Goal: Information Seeking & Learning: Learn about a topic

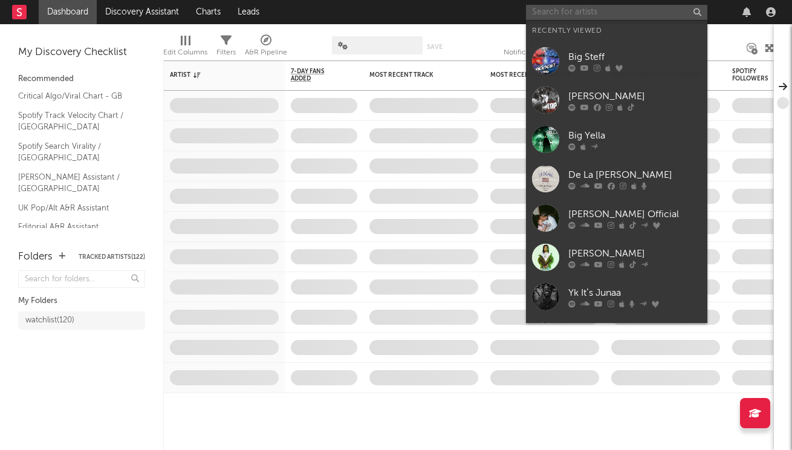
click at [560, 10] on input "text" at bounding box center [616, 12] width 181 height 15
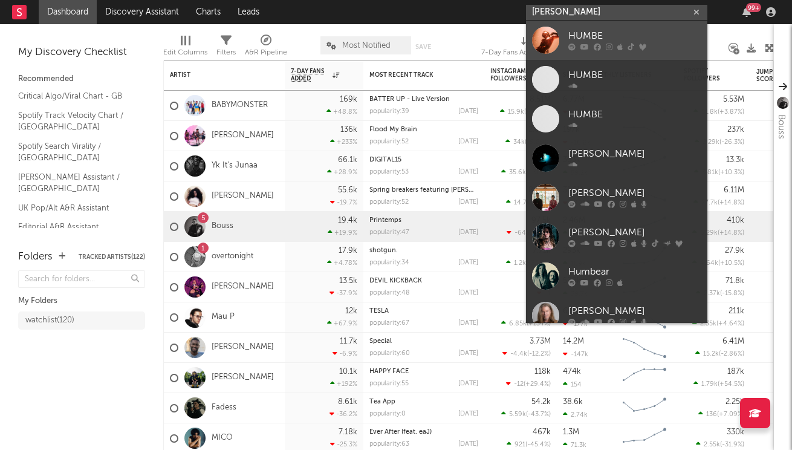
type input "[PERSON_NAME]"
click at [612, 46] on div at bounding box center [634, 47] width 133 height 7
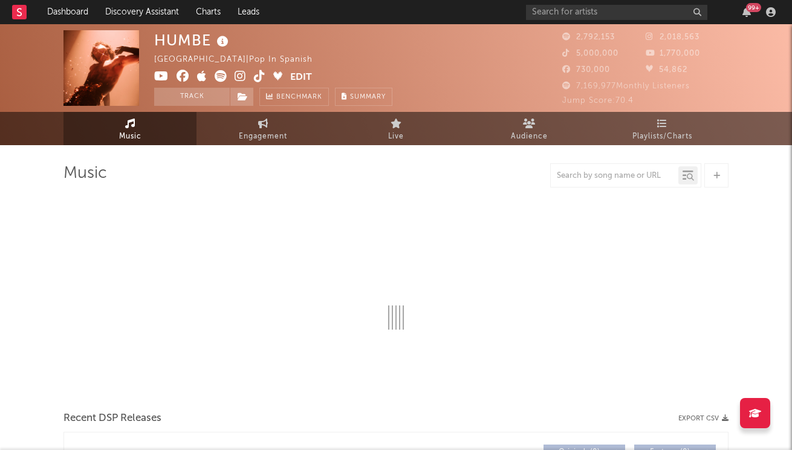
select select "6m"
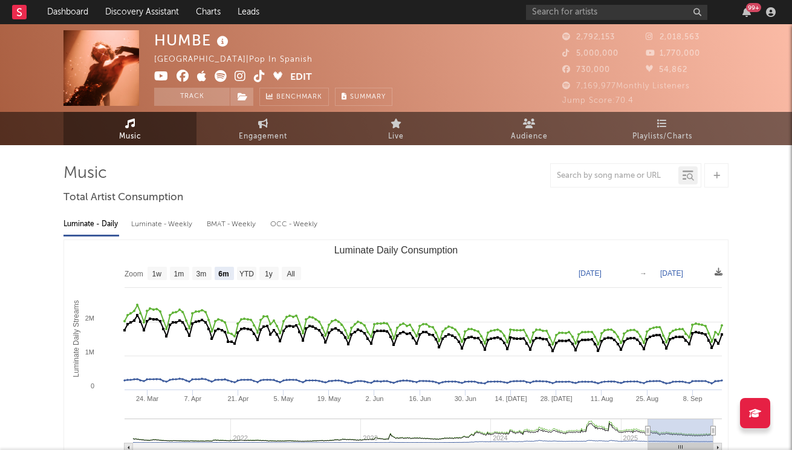
click at [187, 238] on div "Luminate - Daily Luminate - Weekly BMAT - Weekly OCC - Weekly Zoom 1w 1m 3m 6m …" at bounding box center [395, 346] width 665 height 277
click at [184, 223] on div "Luminate - Weekly" at bounding box center [162, 224] width 63 height 21
select select "6m"
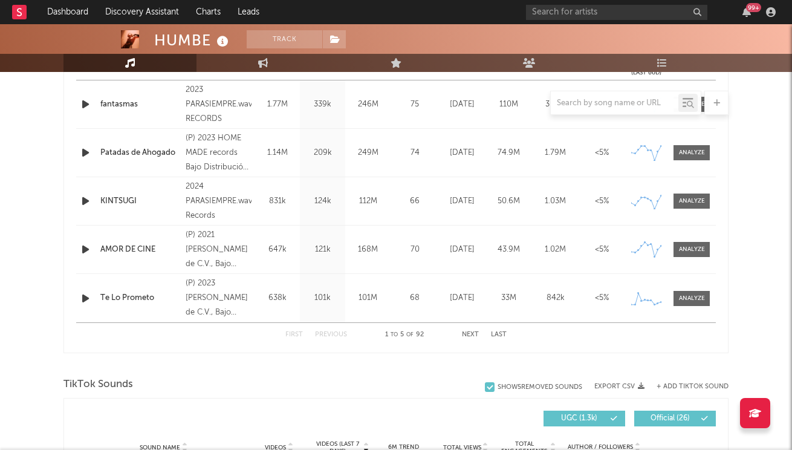
scroll to position [424, 0]
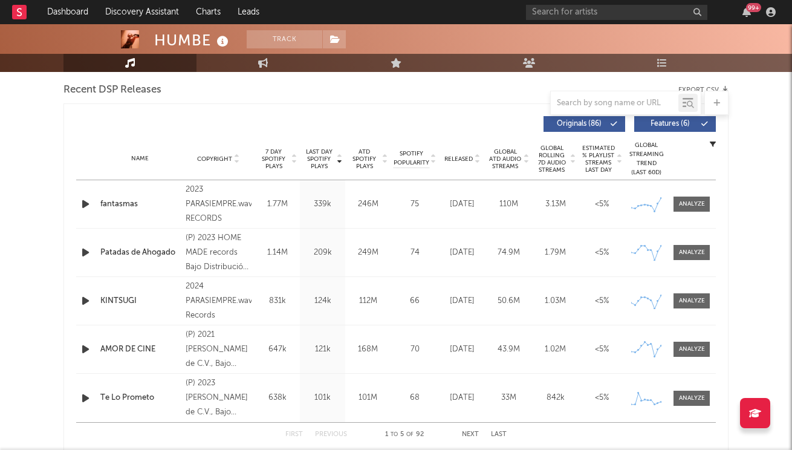
click at [479, 163] on icon at bounding box center [477, 161] width 6 height 5
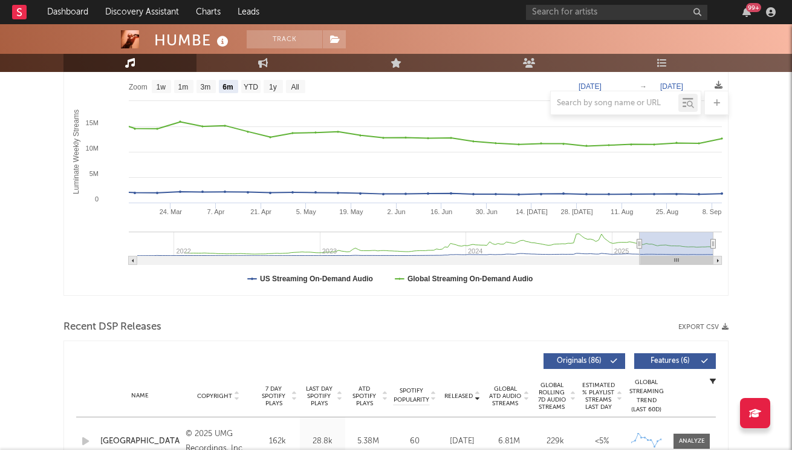
scroll to position [161, 0]
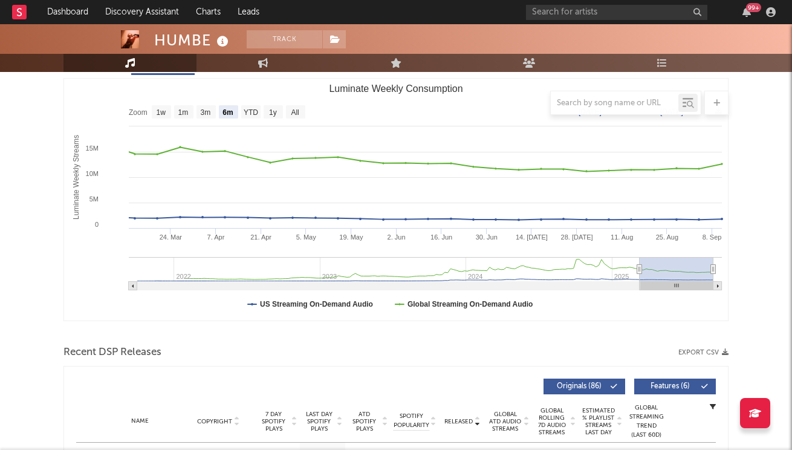
click at [563, 4] on div "99 +" at bounding box center [653, 12] width 254 height 24
click at [558, 13] on input "text" at bounding box center [616, 12] width 181 height 15
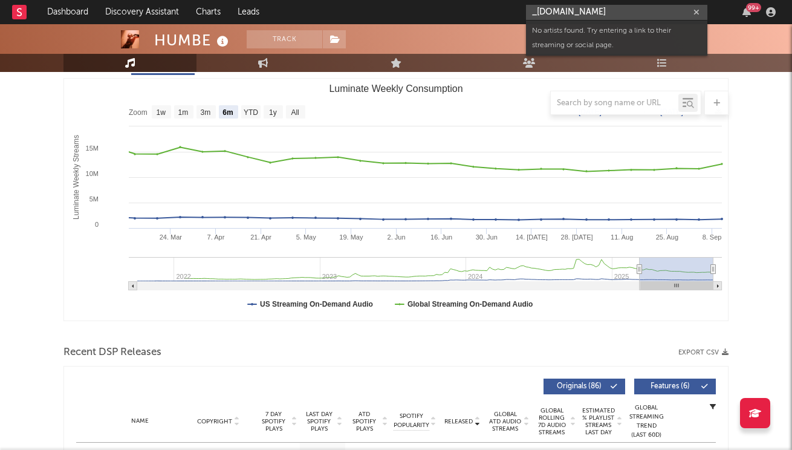
type input "_[DOMAIN_NAME]"
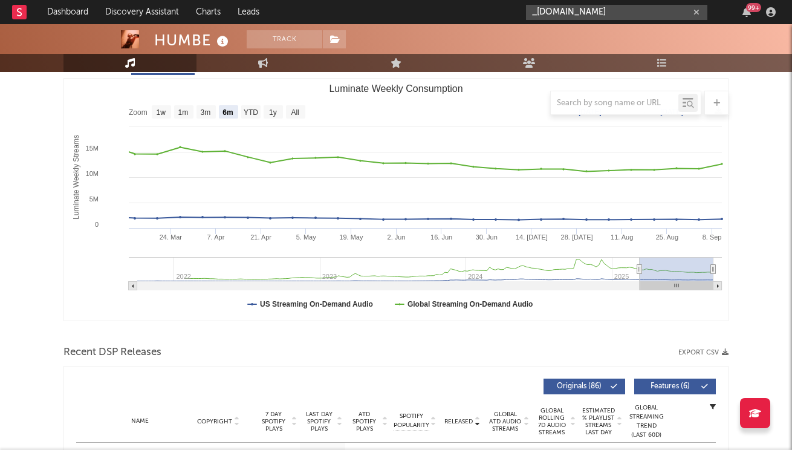
click at [703, 15] on input "_[DOMAIN_NAME]" at bounding box center [616, 12] width 181 height 15
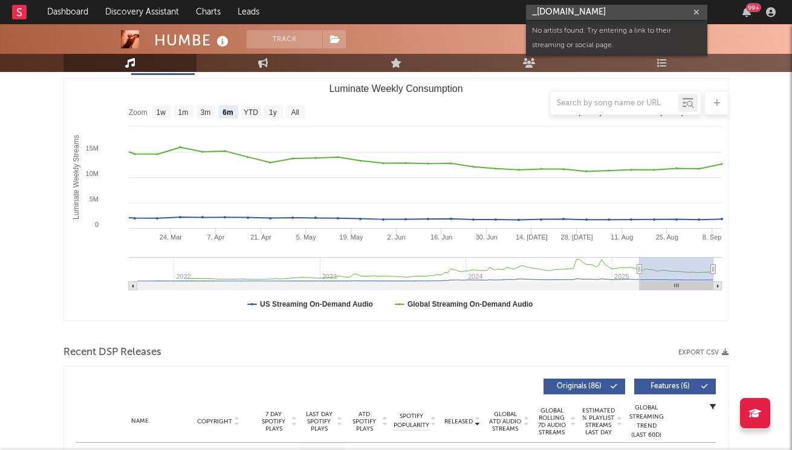
click at [702, 8] on input "_[DOMAIN_NAME]" at bounding box center [616, 12] width 181 height 15
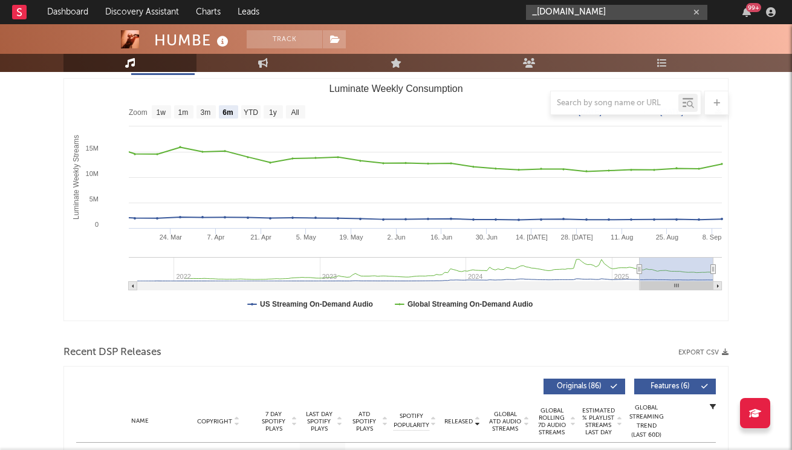
click at [700, 9] on button "button" at bounding box center [696, 12] width 10 height 11
click at [686, 13] on input "text" at bounding box center [616, 12] width 181 height 15
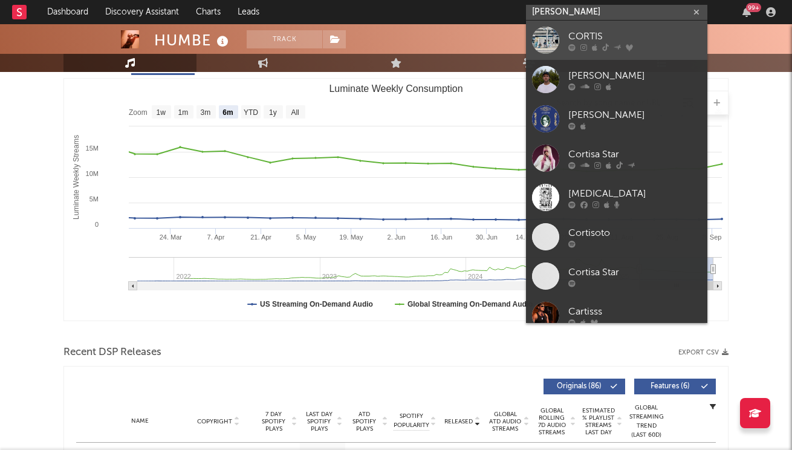
type input "[PERSON_NAME]"
click at [626, 40] on div "CORTIS" at bounding box center [634, 36] width 133 height 15
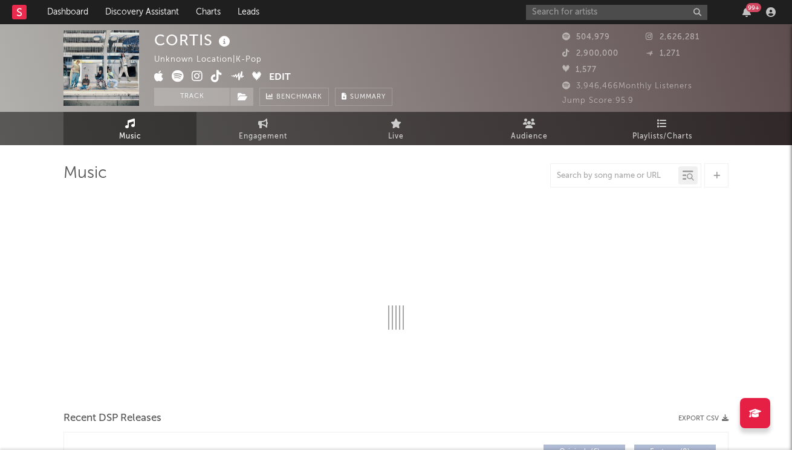
select select "1w"
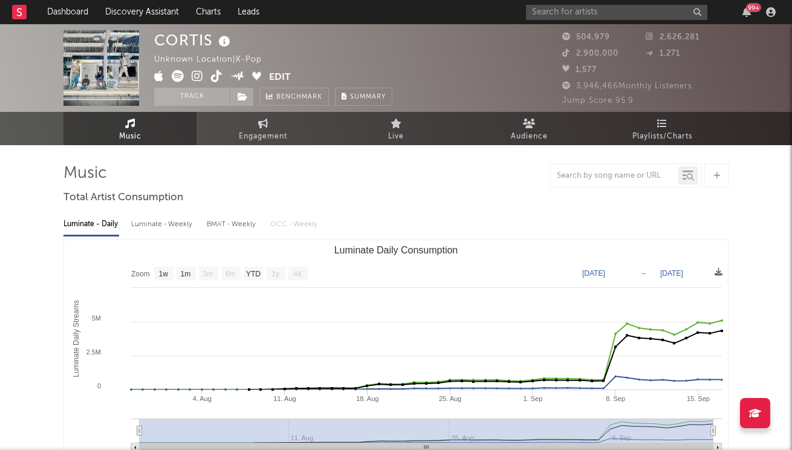
click at [178, 218] on div "Luminate - Weekly" at bounding box center [162, 224] width 63 height 21
select select "1w"
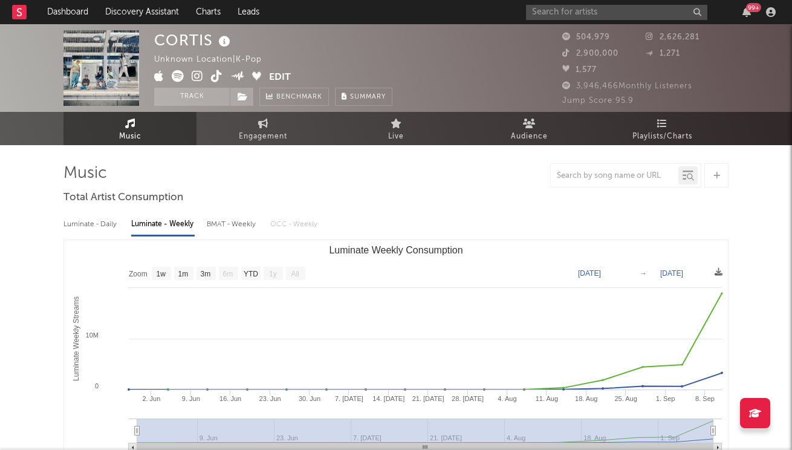
click at [199, 76] on icon at bounding box center [197, 76] width 11 height 12
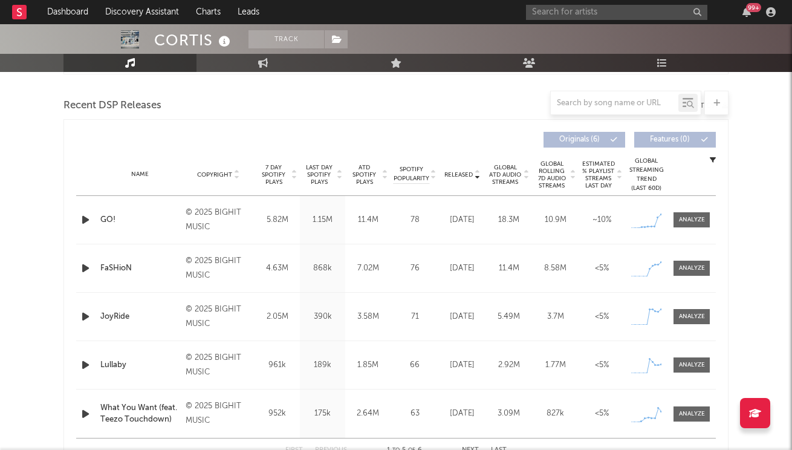
scroll to position [410, 0]
